Goal: Information Seeking & Learning: Learn about a topic

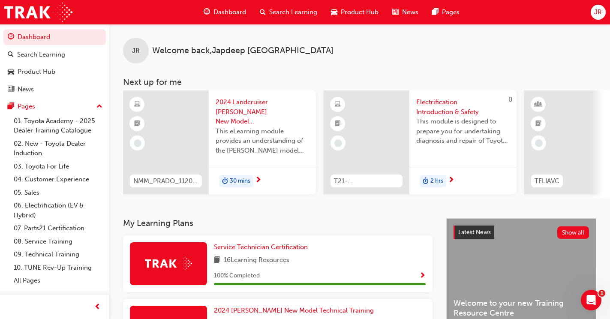
click at [261, 200] on div "JR Welcome back , Japdeep Randhawa Next up for me NMM_PRADO_112024_MODULE_1 202…" at bounding box center [359, 121] width 500 height 194
drag, startPoint x: 215, startPoint y: 196, endPoint x: 253, endPoint y: 201, distance: 38.4
click at [253, 197] on div "NMM_PRADO_112024_MODULE_1 2024 Landcruiser Prado New Model Mechanisms - Model O…" at bounding box center [366, 143] width 487 height 107
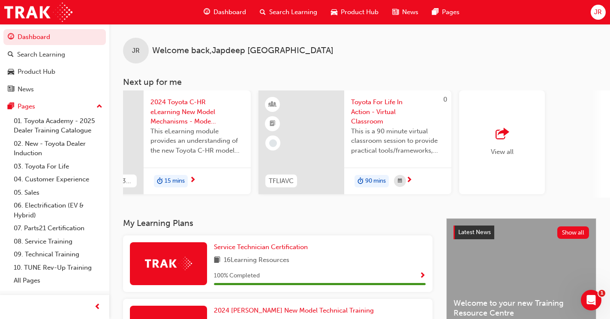
scroll to position [0, 715]
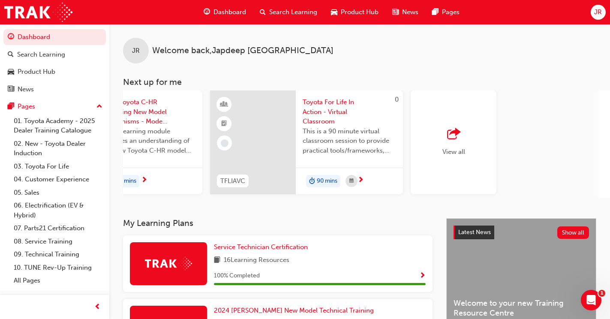
click at [449, 132] on span "outbound-icon" at bounding box center [453, 134] width 13 height 12
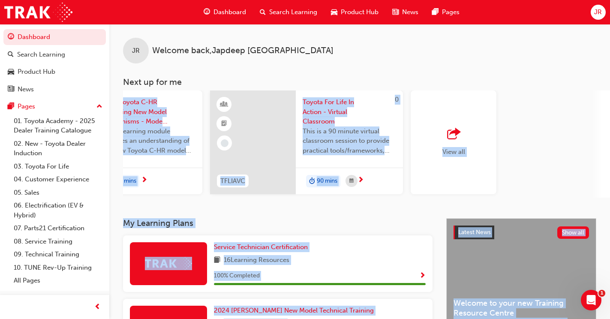
click at [533, 124] on div "View all" at bounding box center [506, 143] width 193 height 107
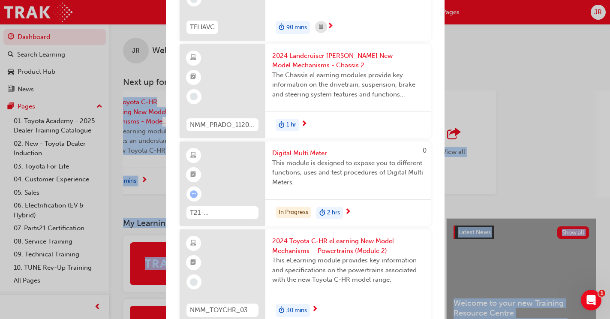
scroll to position [514, 0]
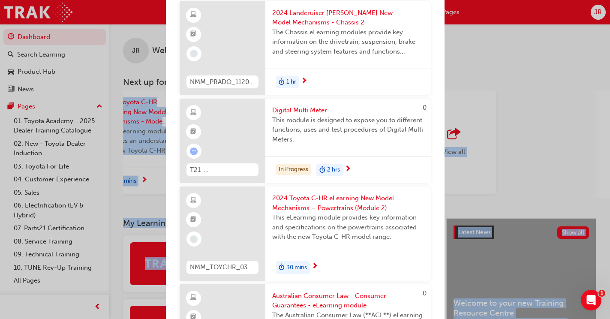
click at [350, 173] on span "next-icon" at bounding box center [347, 169] width 6 height 8
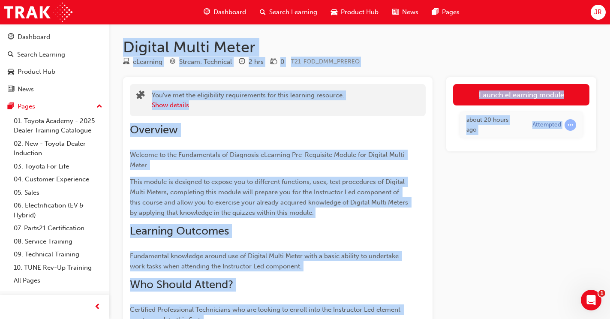
click at [468, 179] on div "Launch eLearning module about 20 hours ago Attempted" at bounding box center [521, 238] width 150 height 322
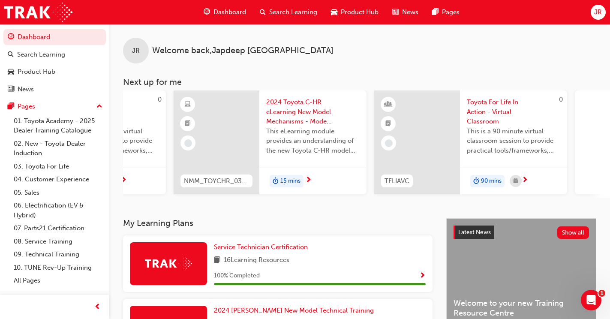
scroll to position [0, 715]
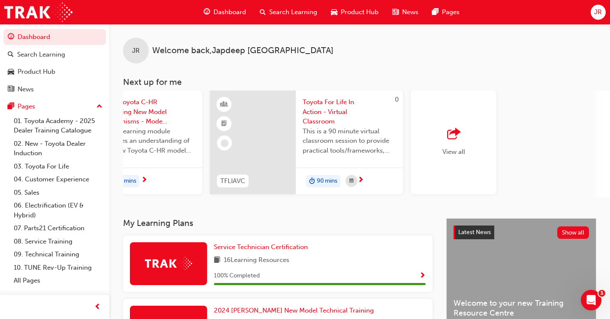
click at [455, 132] on span "outbound-icon" at bounding box center [453, 134] width 13 height 12
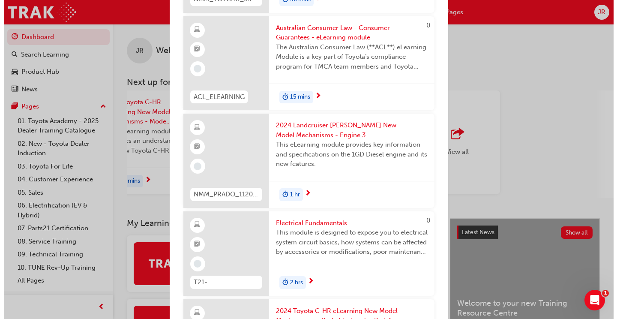
scroll to position [814, 0]
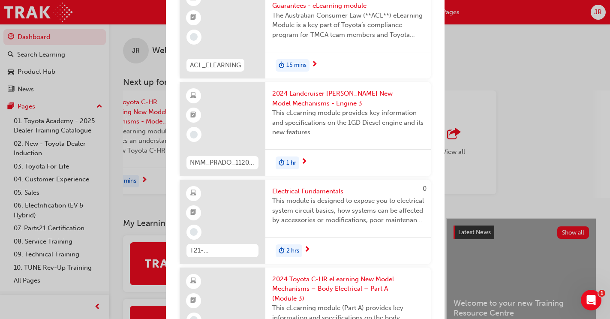
click at [333, 196] on span "Electrical Fundamentals" at bounding box center [348, 191] width 152 height 10
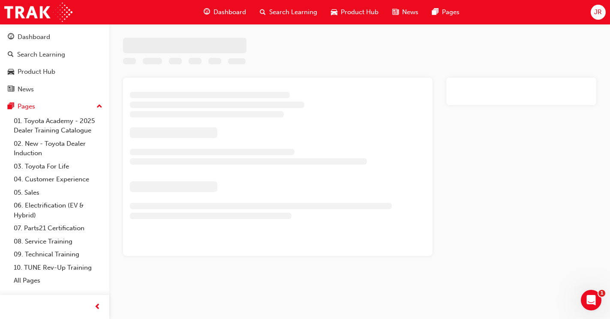
click at [333, 208] on div at bounding box center [261, 206] width 262 height 6
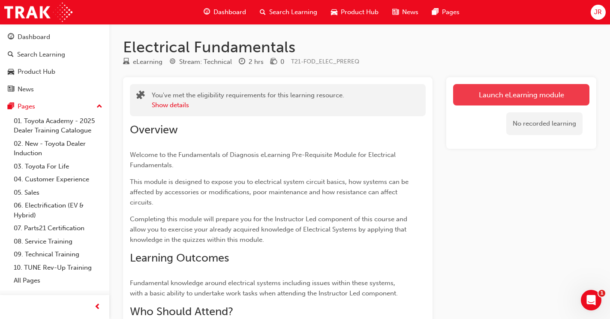
click at [501, 96] on link "Launch eLearning module" at bounding box center [521, 94] width 136 height 21
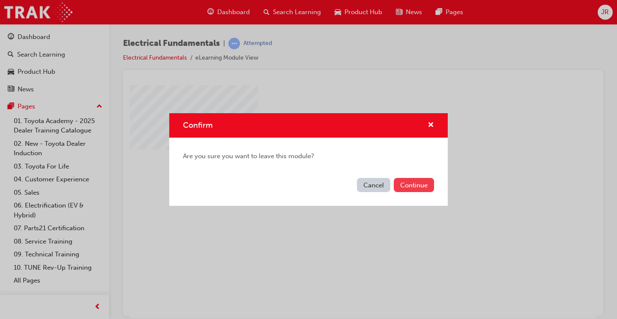
click at [408, 180] on button "Continue" at bounding box center [414, 185] width 40 height 14
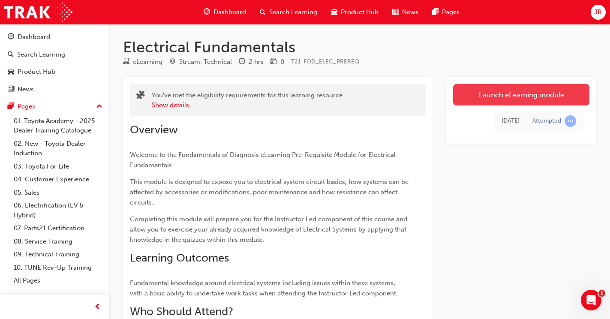
click at [479, 93] on link "Launch eLearning module" at bounding box center [521, 94] width 136 height 21
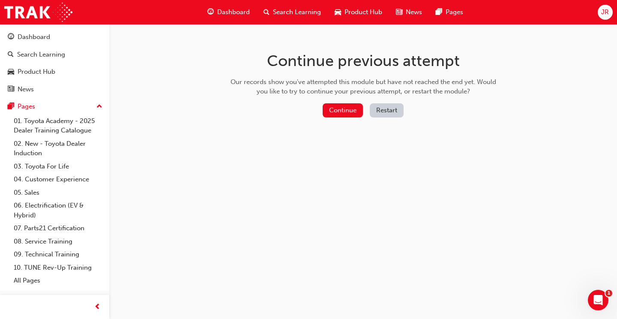
click at [386, 111] on button "Restart" at bounding box center [387, 110] width 34 height 14
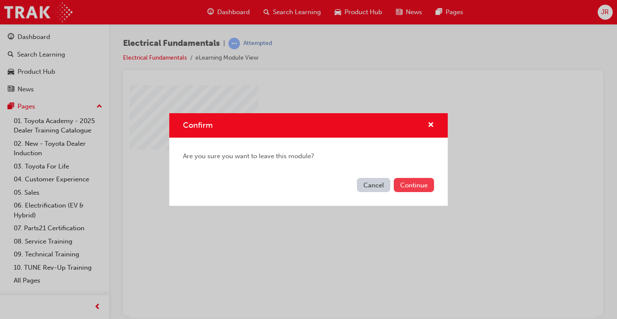
click at [425, 182] on button "Continue" at bounding box center [414, 185] width 40 height 14
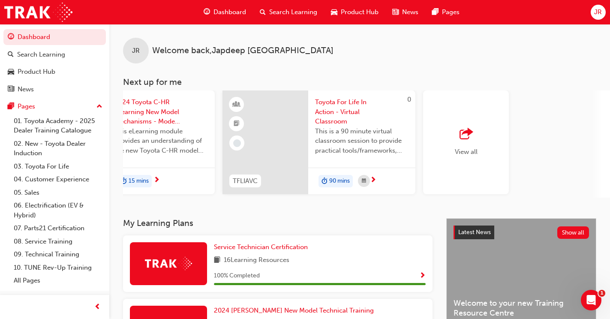
scroll to position [0, 715]
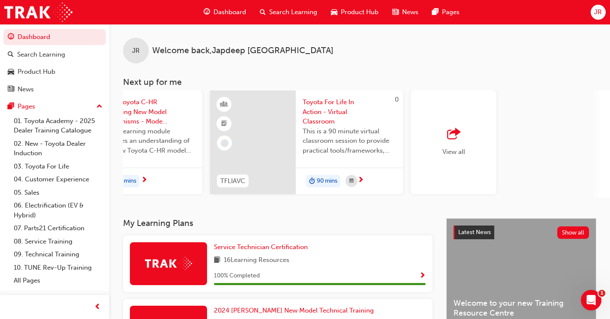
click at [459, 136] on span "outbound-icon" at bounding box center [453, 134] width 13 height 12
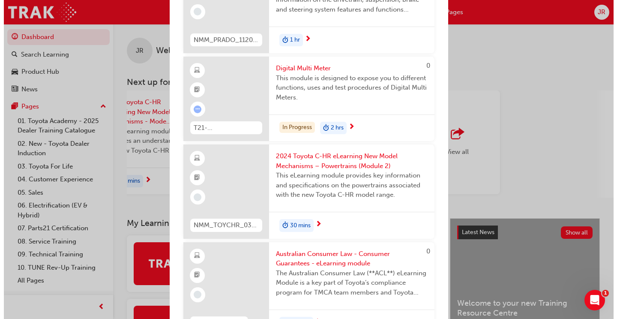
scroll to position [557, 0]
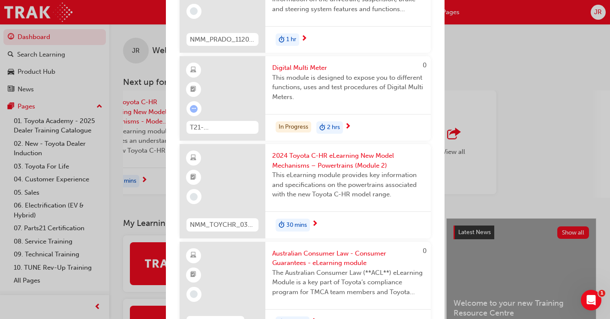
click at [350, 131] on span "next-icon" at bounding box center [347, 127] width 6 height 8
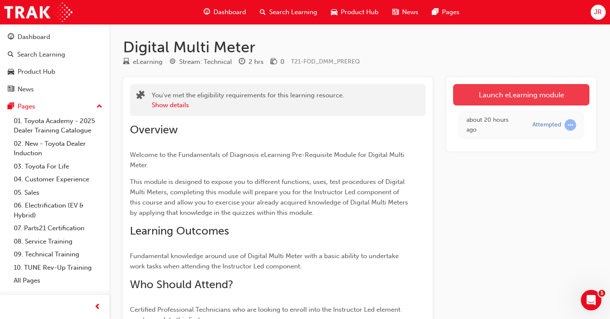
click at [481, 99] on link "Launch eLearning module" at bounding box center [521, 94] width 136 height 21
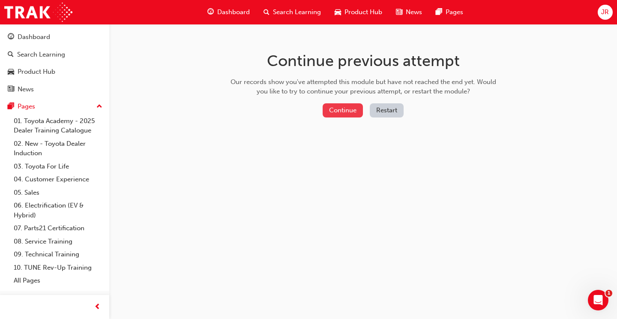
click at [356, 109] on button "Continue" at bounding box center [343, 110] width 40 height 14
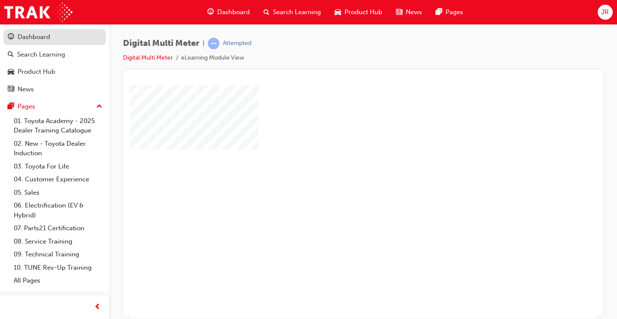
click at [57, 42] on link "Dashboard" at bounding box center [54, 37] width 102 height 16
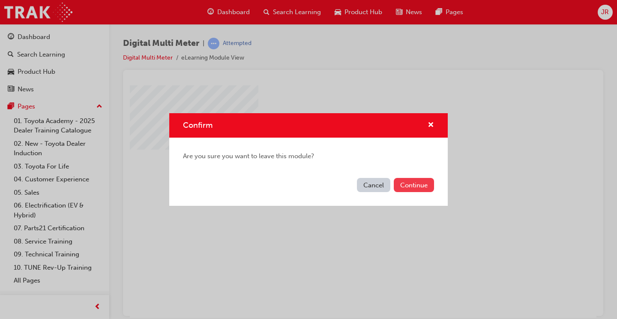
click at [425, 180] on button "Continue" at bounding box center [414, 185] width 40 height 14
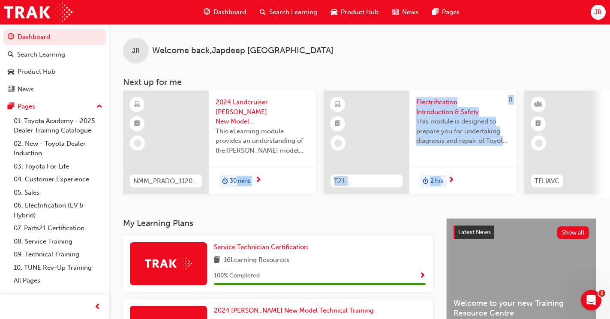
drag, startPoint x: 236, startPoint y: 197, endPoint x: 441, endPoint y: 191, distance: 205.7
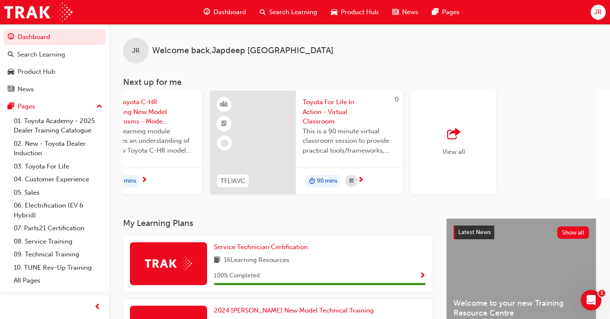
click at [421, 278] on span "Show Progress" at bounding box center [422, 276] width 6 height 8
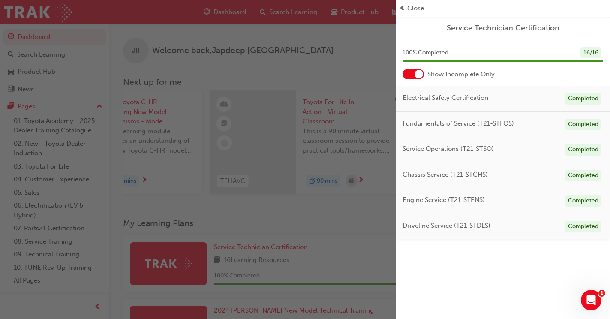
click at [357, 62] on div "button" at bounding box center [197, 159] width 395 height 319
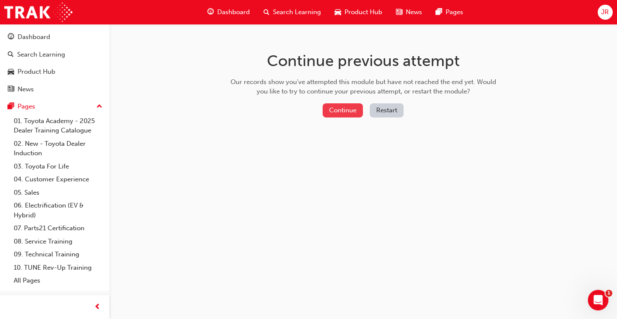
click at [351, 112] on button "Continue" at bounding box center [343, 110] width 40 height 14
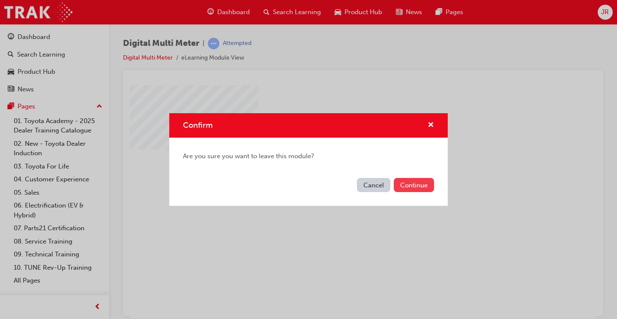
click at [408, 188] on button "Continue" at bounding box center [414, 185] width 40 height 14
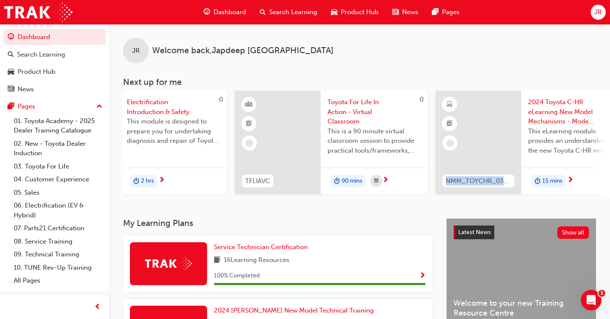
drag, startPoint x: 419, startPoint y: 196, endPoint x: 500, endPoint y: 194, distance: 81.4
click at [500, 194] on div "NMM_PRADO_112024_MODULE_1 2024 Landcruiser Prado New Model Mechanisms - Model O…" at bounding box center [435, 143] width 1202 height 107
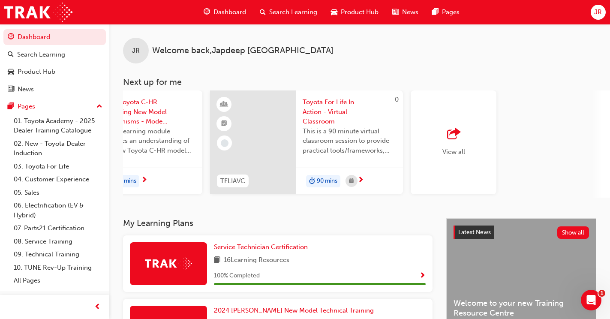
click at [445, 148] on span "View all" at bounding box center [453, 152] width 23 height 8
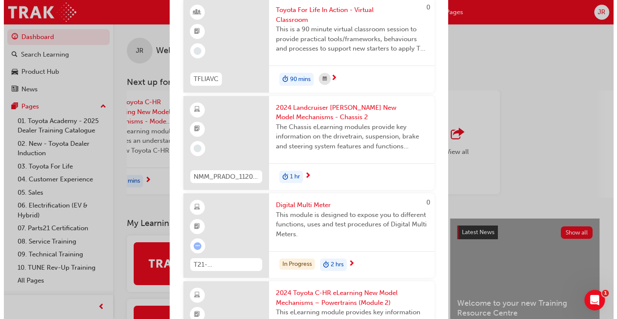
scroll to position [471, 0]
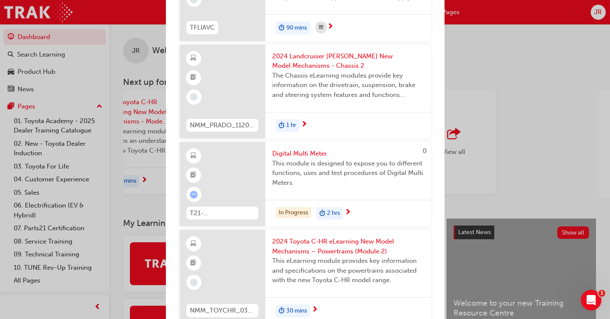
click at [346, 216] on span "next-icon" at bounding box center [347, 213] width 6 height 8
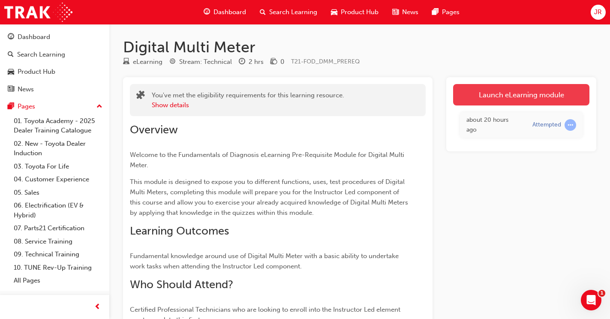
click at [474, 98] on link "Launch eLearning module" at bounding box center [521, 94] width 136 height 21
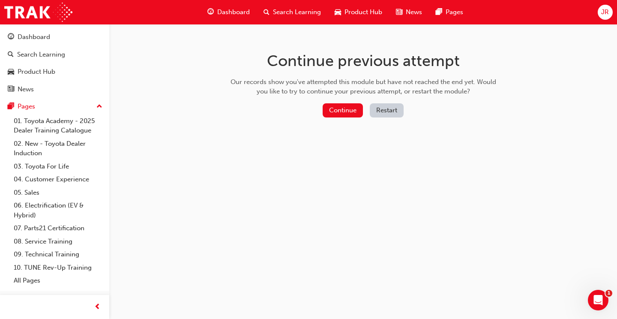
click at [391, 108] on button "Restart" at bounding box center [387, 110] width 34 height 14
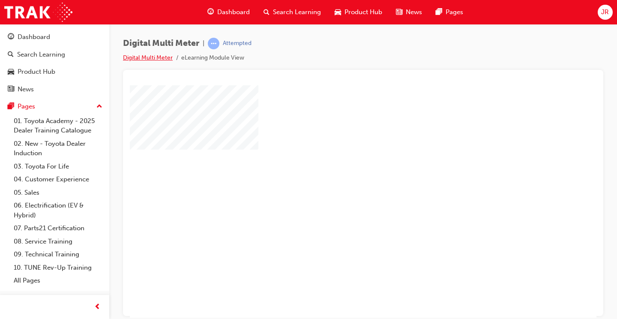
click at [160, 56] on link "Digital Multi Meter" at bounding box center [148, 57] width 50 height 7
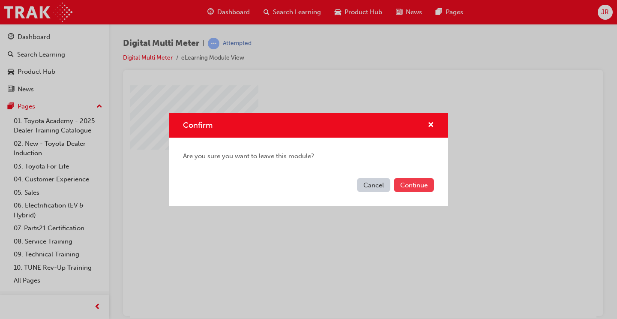
click at [410, 188] on button "Continue" at bounding box center [414, 185] width 40 height 14
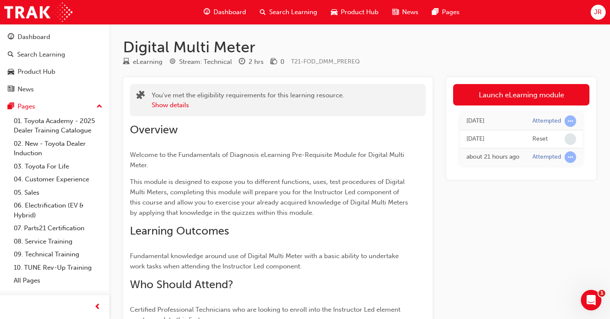
click at [147, 63] on div "eLearning" at bounding box center [148, 62] width 30 height 10
click at [125, 61] on span "learningResourceType_ELEARNING-icon" at bounding box center [126, 62] width 6 height 8
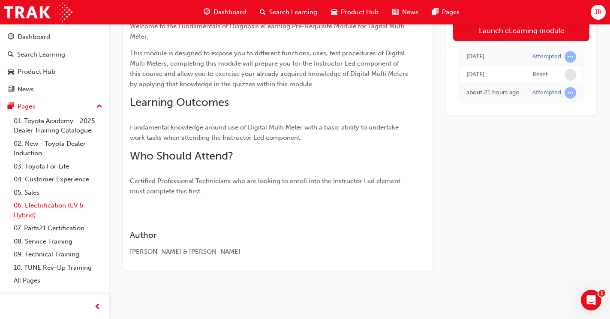
scroll to position [129, 0]
click at [52, 210] on link "06. Electrification (EV & Hybrid)" at bounding box center [58, 210] width 96 height 23
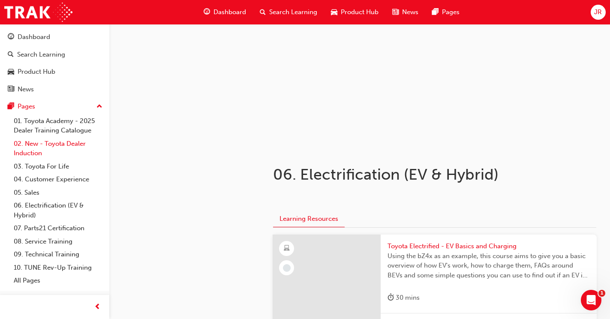
scroll to position [27, 0]
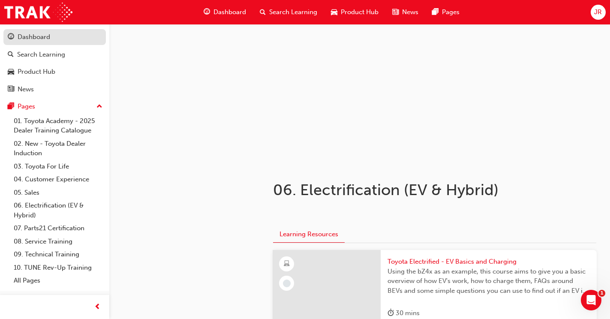
click at [34, 37] on div "Dashboard" at bounding box center [34, 37] width 33 height 10
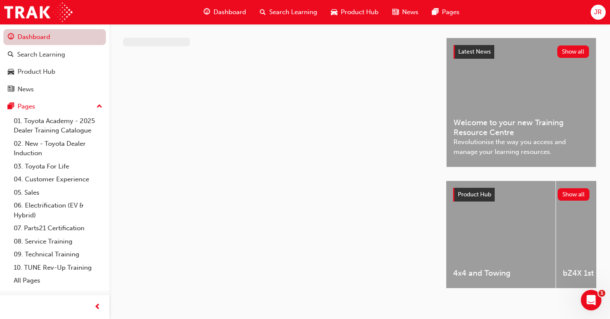
click at [31, 34] on link "Dashboard" at bounding box center [54, 37] width 102 height 16
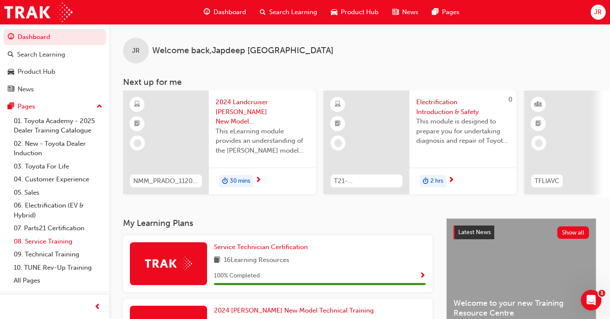
click at [45, 241] on link "08. Service Training" at bounding box center [58, 241] width 96 height 13
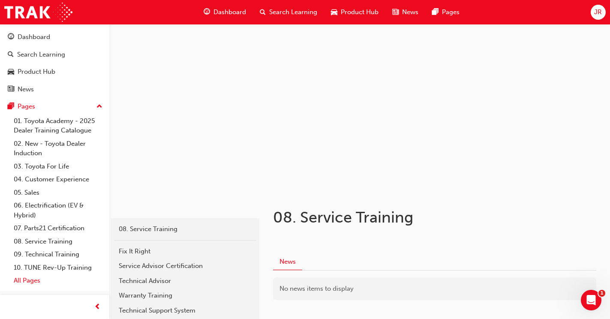
click at [24, 278] on link "All Pages" at bounding box center [58, 280] width 96 height 13
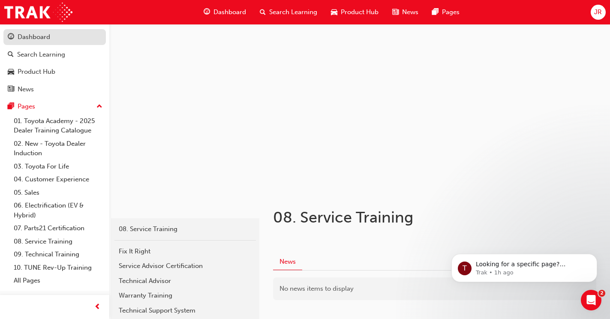
click at [24, 34] on div "Dashboard" at bounding box center [34, 37] width 33 height 10
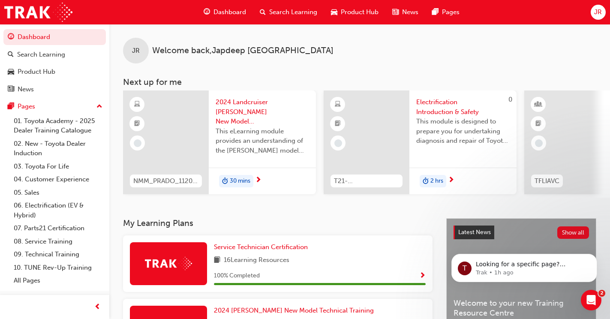
click at [610, 15] on html "Your version of Internet Explorer is outdated and not supported. Please upgrade…" at bounding box center [305, 159] width 610 height 319
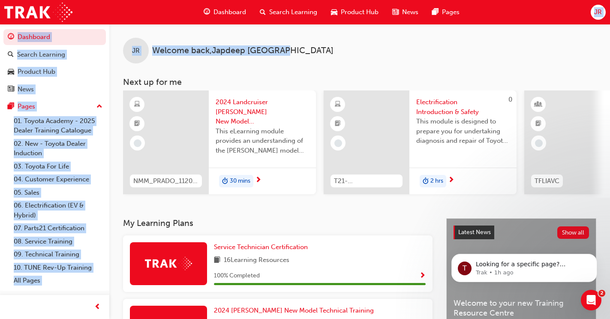
click at [332, 55] on div "JR Welcome back , Japdeep Randhawa" at bounding box center [359, 43] width 500 height 39
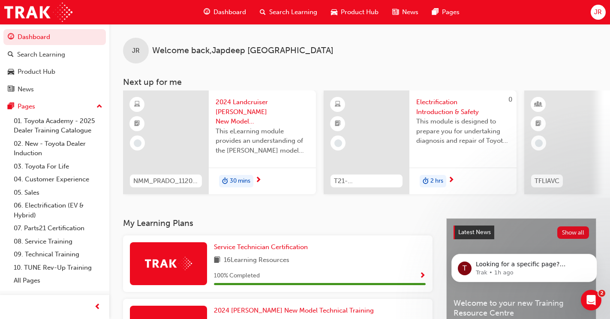
click at [532, 197] on div "NMM_PRADO_112024_MODULE_1 2024 Landcruiser Prado New Model Mechanisms - Model O…" at bounding box center [366, 143] width 487 height 107
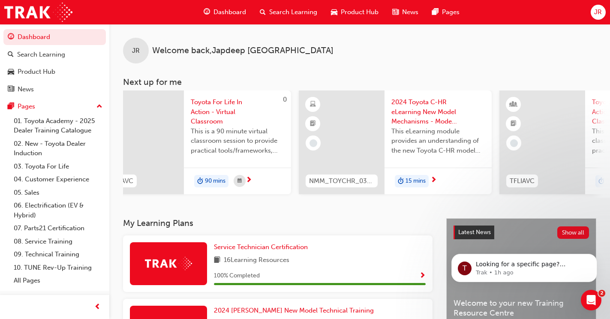
scroll to position [0, 715]
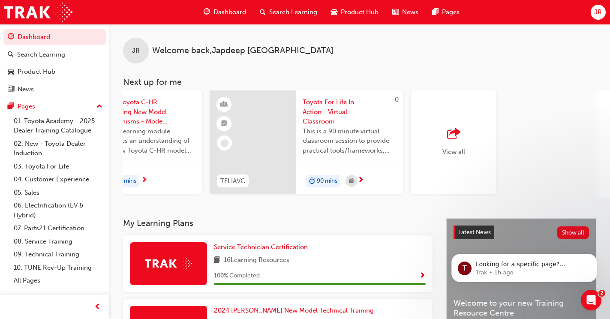
click at [470, 135] on div "View all" at bounding box center [453, 142] width 86 height 104
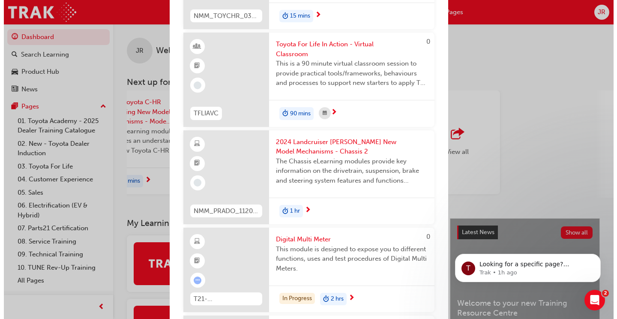
scroll to position [428, 0]
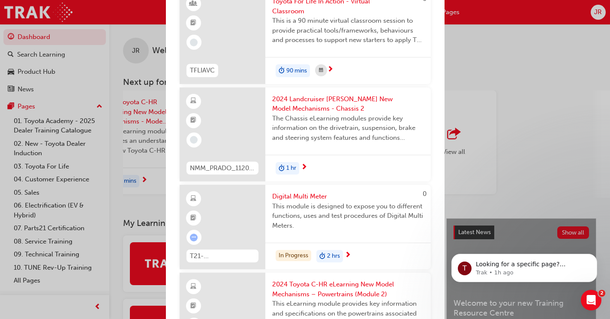
click at [296, 201] on span "Digital Multi Meter" at bounding box center [348, 196] width 152 height 10
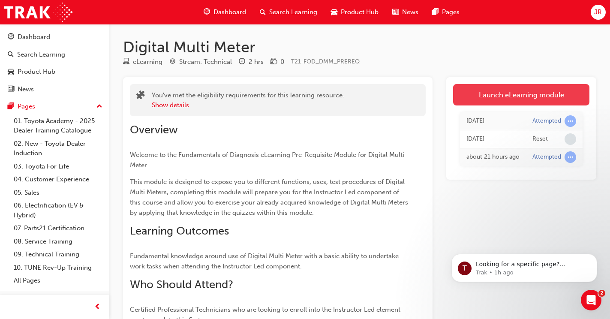
click at [499, 97] on link "Launch eLearning module" at bounding box center [521, 94] width 136 height 21
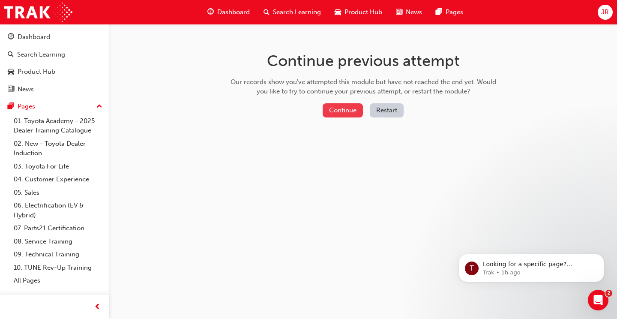
click at [342, 110] on button "Continue" at bounding box center [343, 110] width 40 height 14
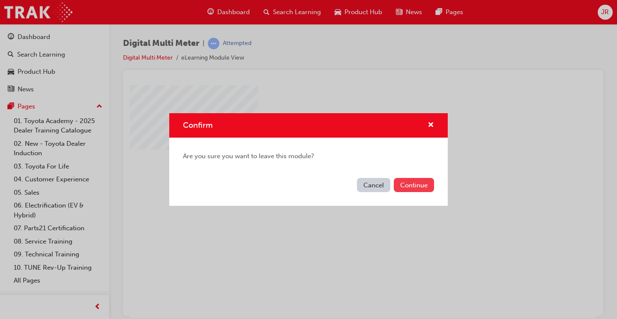
click at [410, 188] on button "Continue" at bounding box center [414, 185] width 40 height 14
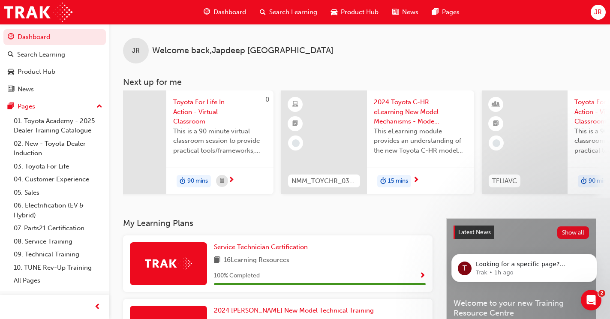
scroll to position [0, 715]
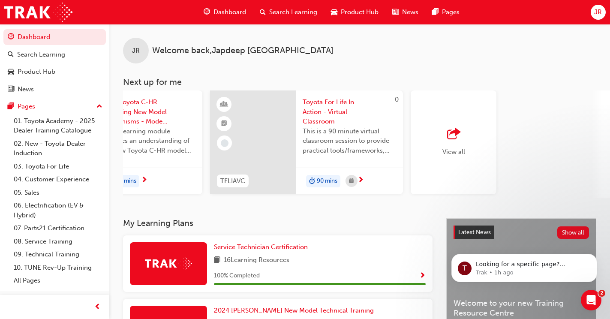
click at [449, 136] on span "outbound-icon" at bounding box center [453, 134] width 13 height 12
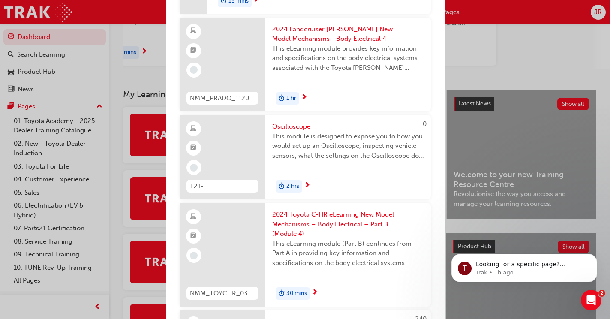
scroll to position [1285, 0]
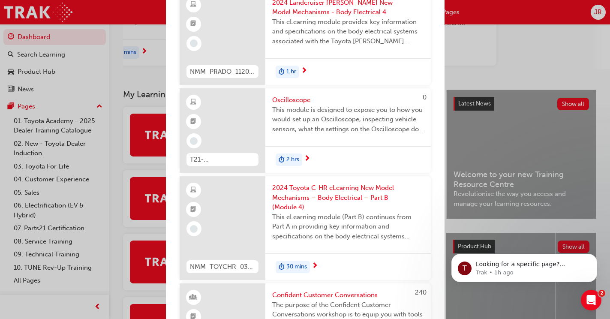
click at [301, 105] on span "Oscilloscope" at bounding box center [348, 100] width 152 height 10
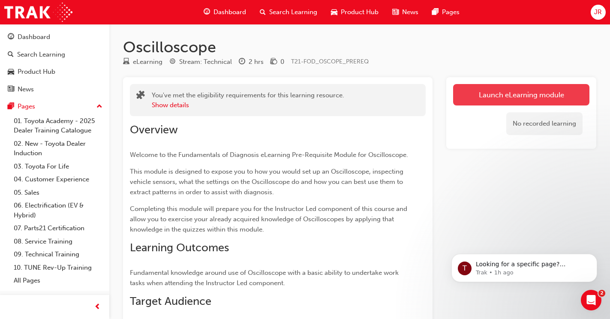
click at [475, 98] on link "Launch eLearning module" at bounding box center [521, 94] width 136 height 21
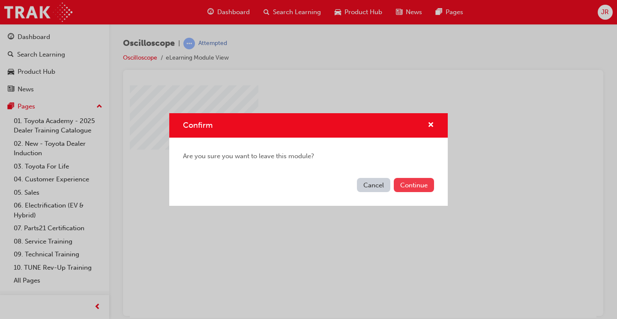
click at [419, 188] on button "Continue" at bounding box center [414, 185] width 40 height 14
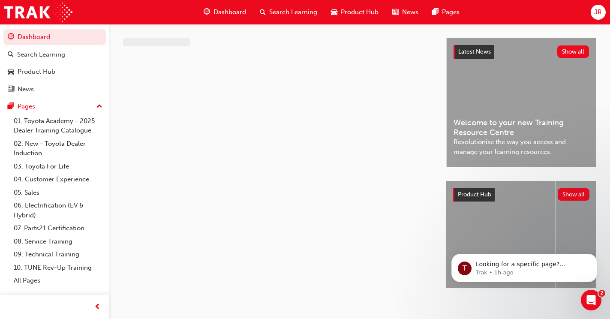
scroll to position [9, 0]
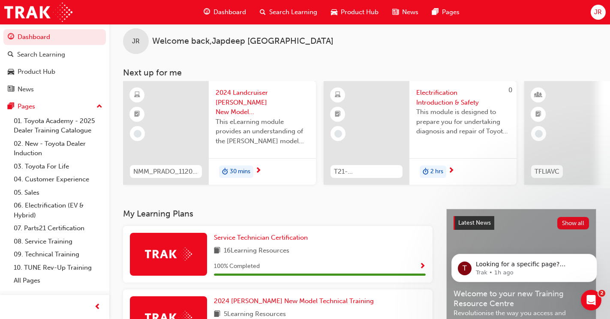
click at [593, 13] on div "JR" at bounding box center [597, 12] width 15 height 15
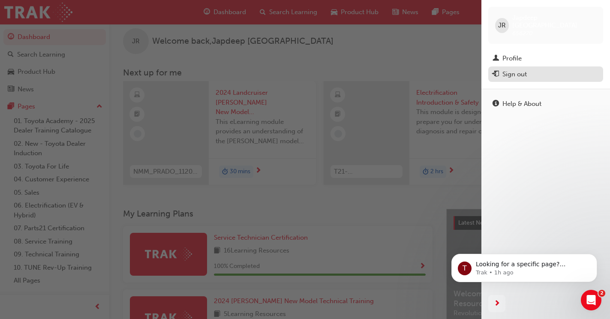
click at [526, 69] on div "Sign out" at bounding box center [514, 74] width 24 height 10
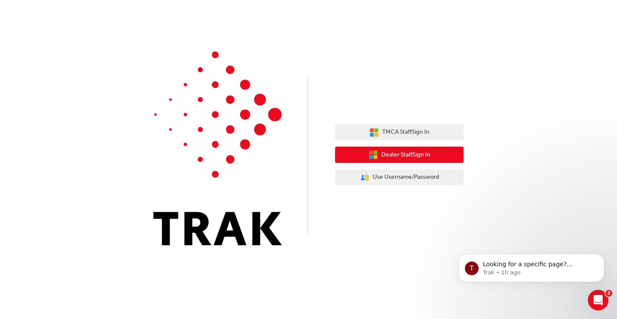
click at [410, 154] on span "Dealer Staff Sign In" at bounding box center [405, 155] width 49 height 10
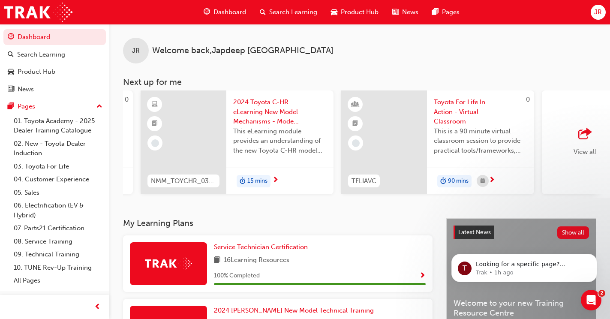
scroll to position [0, 715]
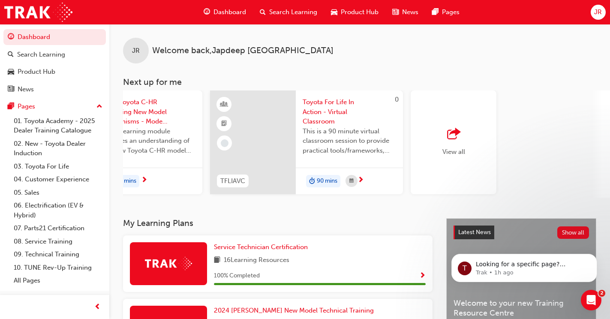
click at [450, 140] on span "outbound-icon" at bounding box center [453, 134] width 13 height 12
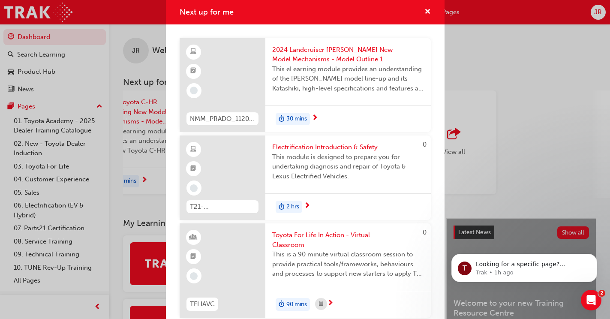
scroll to position [557, 0]
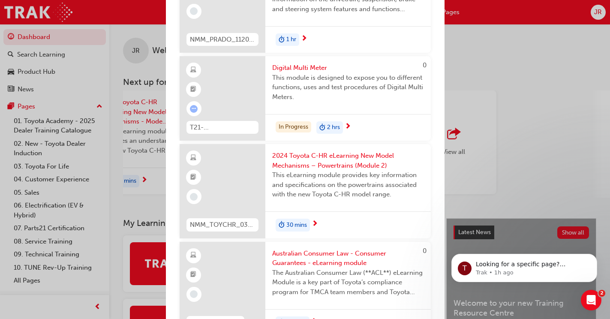
click at [348, 131] on span "next-icon" at bounding box center [347, 127] width 6 height 8
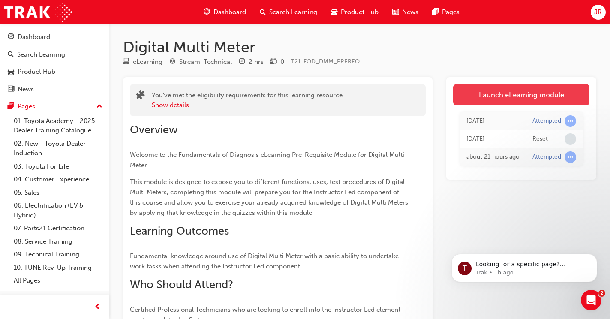
click at [485, 98] on link "Launch eLearning module" at bounding box center [521, 94] width 136 height 21
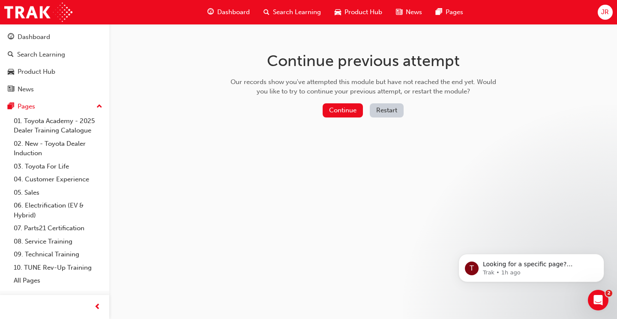
click at [386, 105] on button "Restart" at bounding box center [387, 110] width 34 height 14
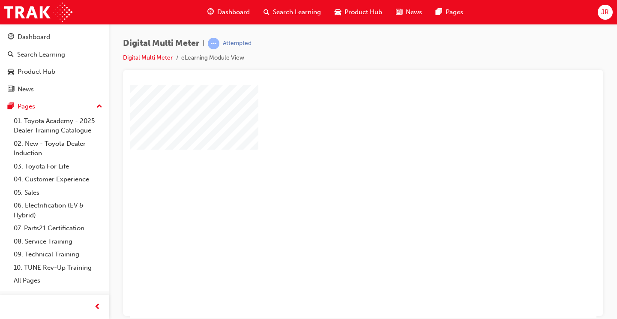
click at [605, 13] on span "JR" at bounding box center [605, 12] width 8 height 10
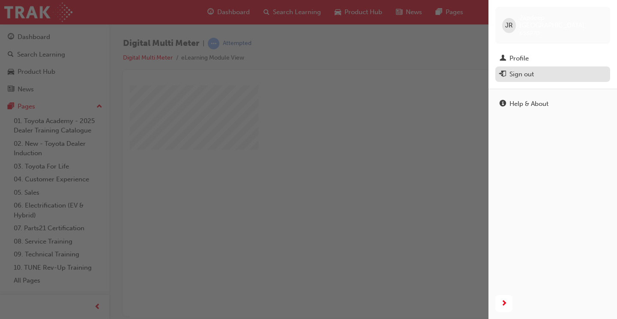
click at [529, 69] on div "Sign out" at bounding box center [521, 74] width 24 height 10
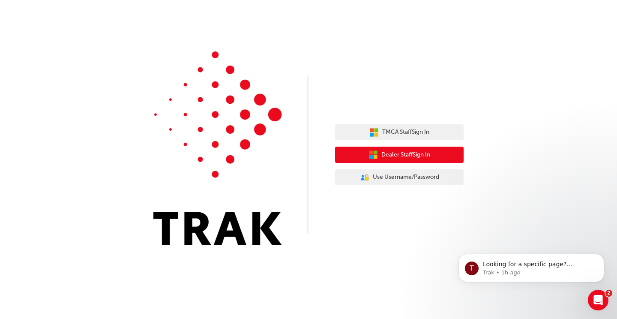
click at [444, 161] on button "Dealer Staff Sign In" at bounding box center [399, 154] width 129 height 16
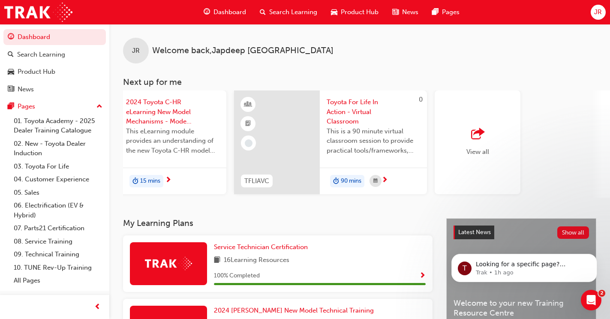
scroll to position [0, 715]
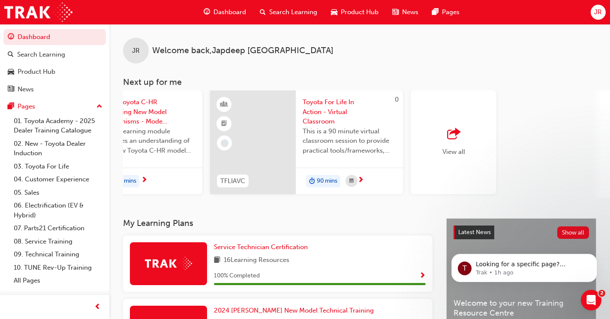
click at [462, 132] on div "button" at bounding box center [453, 134] width 23 height 12
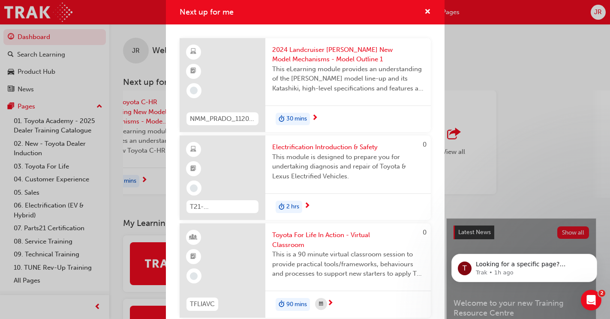
click at [450, 133] on div "Next up for me NMM_PRADO_112024_MODULE_1 2024 Landcruiser [PERSON_NAME] New Mod…" at bounding box center [305, 159] width 610 height 319
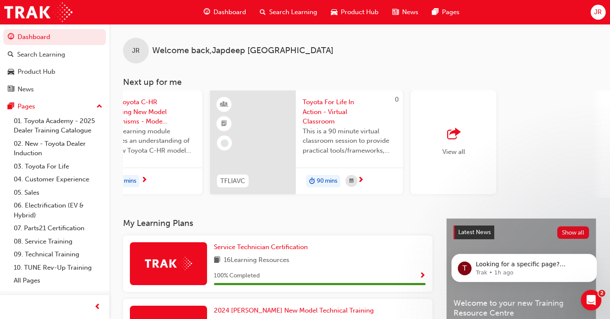
click at [454, 129] on span "outbound-icon" at bounding box center [453, 134] width 13 height 12
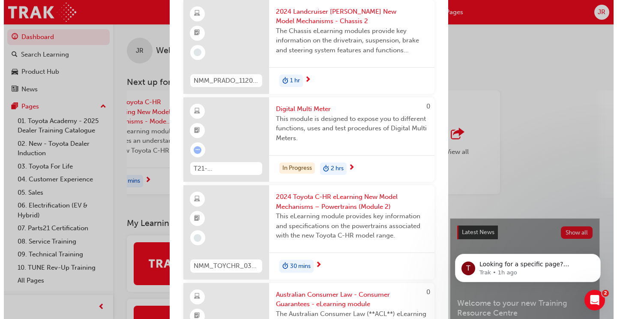
scroll to position [521, 0]
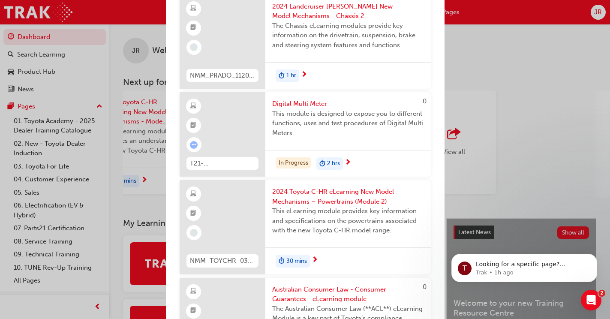
click at [314, 109] on span "Digital Multi Meter" at bounding box center [348, 104] width 152 height 10
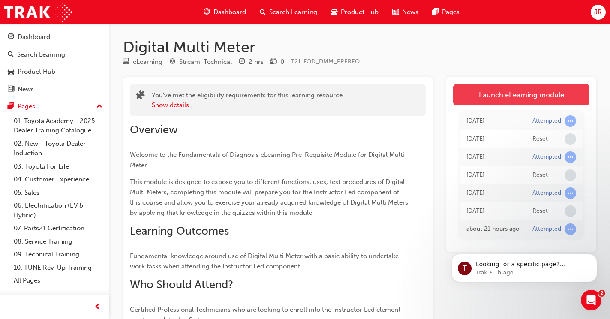
click at [505, 98] on link "Launch eLearning module" at bounding box center [521, 94] width 136 height 21
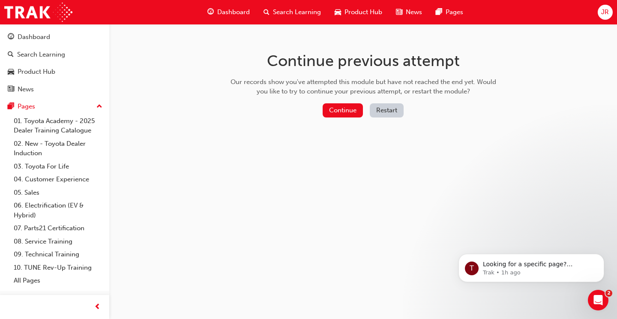
click at [387, 113] on button "Restart" at bounding box center [387, 110] width 34 height 14
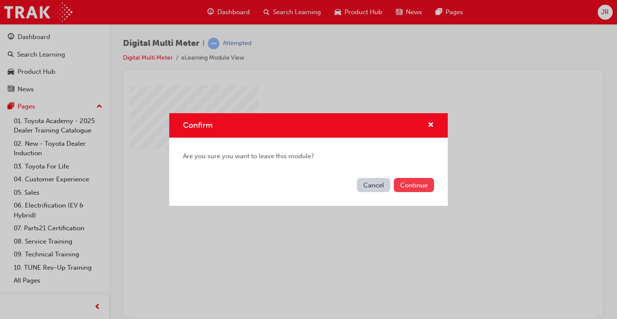
drag, startPoint x: 401, startPoint y: 185, endPoint x: 271, endPoint y: 99, distance: 155.3
click at [401, 185] on button "Continue" at bounding box center [414, 185] width 40 height 14
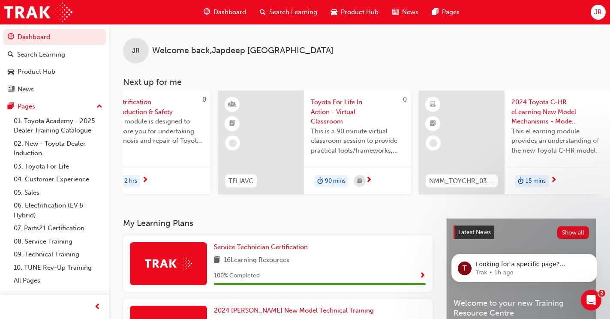
scroll to position [0, 715]
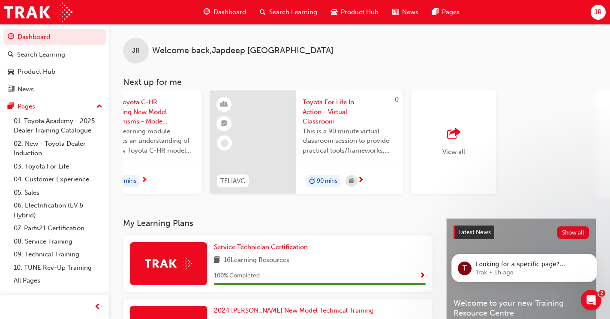
click at [459, 139] on span "outbound-icon" at bounding box center [453, 134] width 13 height 12
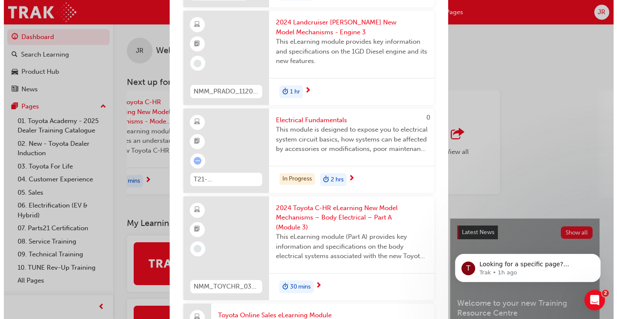
scroll to position [900, 0]
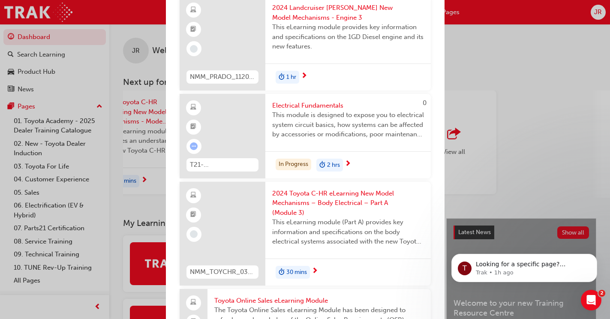
click at [327, 138] on span "This module is designed to expose you to electrical system circuit basics, how …" at bounding box center [348, 124] width 152 height 29
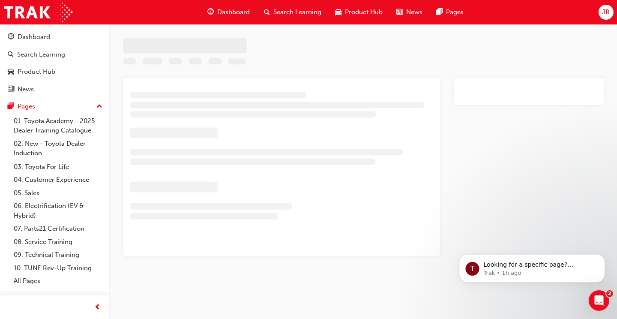
click at [327, 138] on h2 at bounding box center [269, 134] width 278 height 14
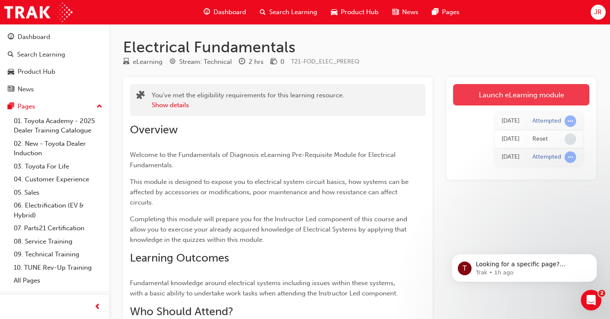
click at [502, 96] on link "Launch eLearning module" at bounding box center [521, 94] width 136 height 21
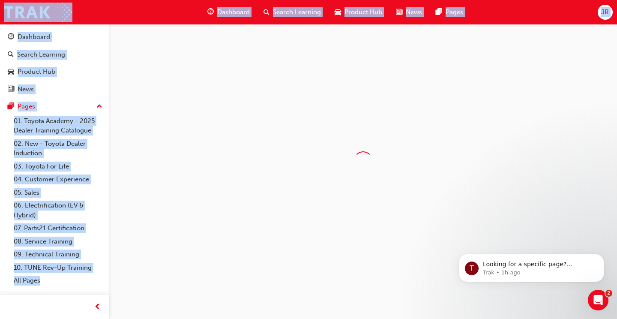
click at [502, 96] on div at bounding box center [363, 160] width 508 height 273
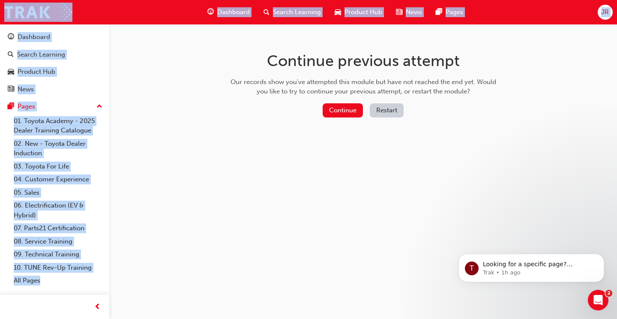
click at [384, 110] on button "Restart" at bounding box center [387, 110] width 34 height 14
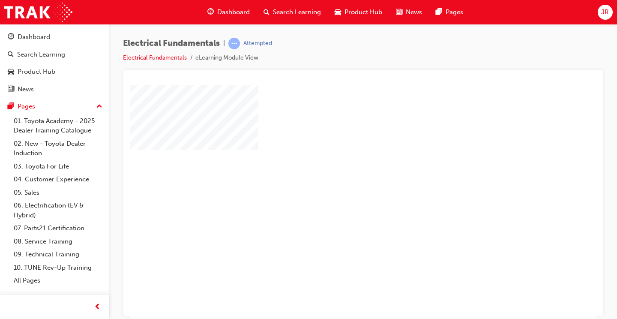
click at [307, 168] on div at bounding box center [421, 239] width 583 height 308
click at [606, 16] on span "JR" at bounding box center [605, 12] width 8 height 10
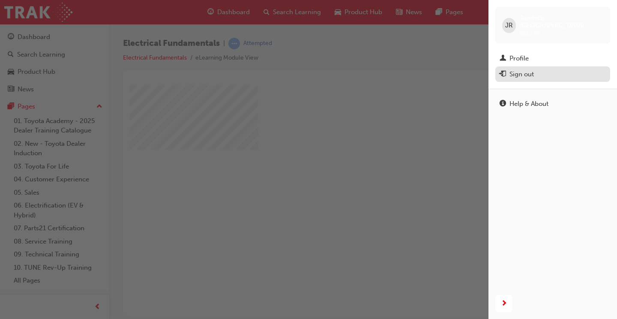
click at [521, 69] on div "Sign out" at bounding box center [521, 74] width 24 height 10
